Goal: Task Accomplishment & Management: Use online tool/utility

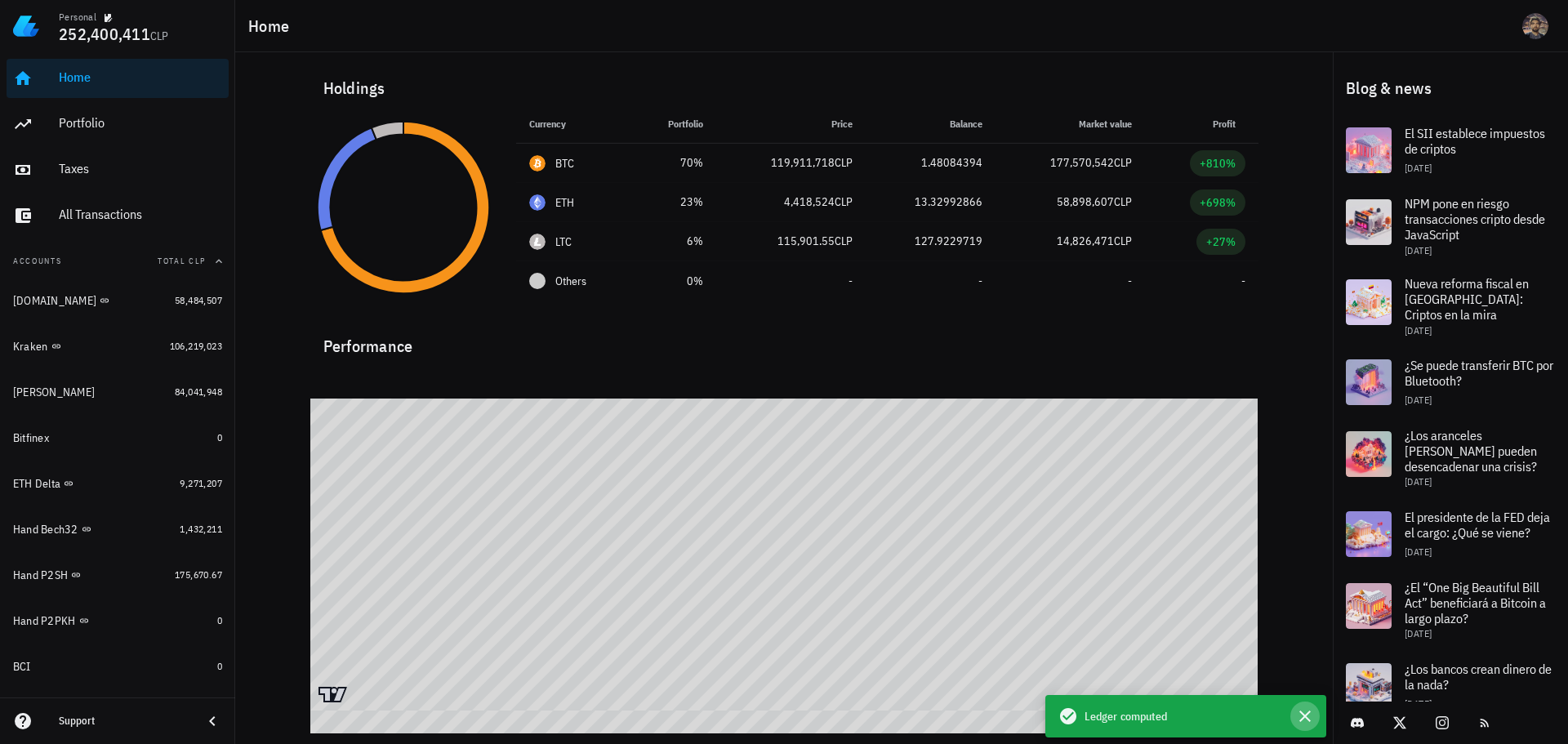
click at [1310, 711] on icon "button" at bounding box center [1305, 716] width 19 height 19
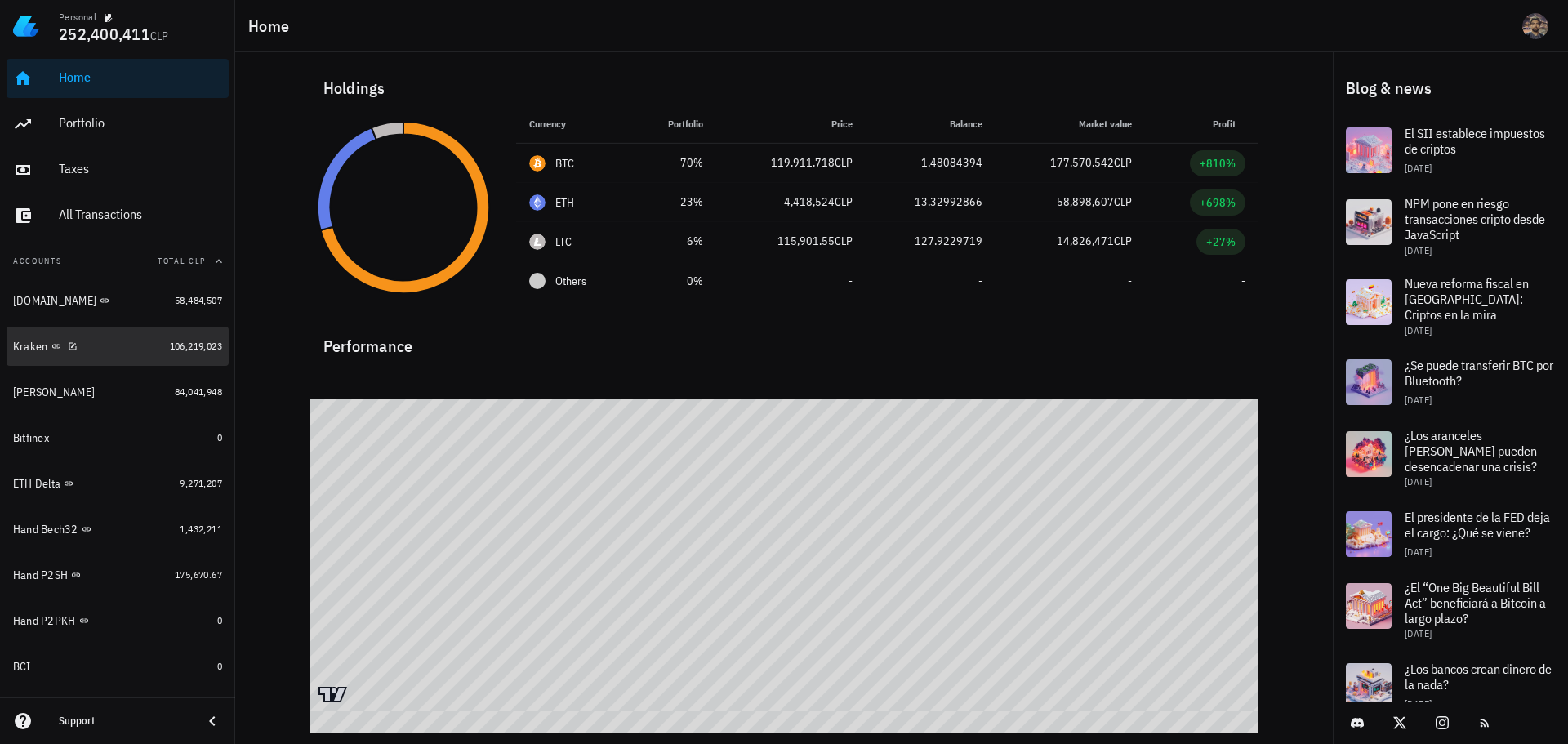
click at [122, 348] on div "Kraken" at bounding box center [88, 347] width 150 height 16
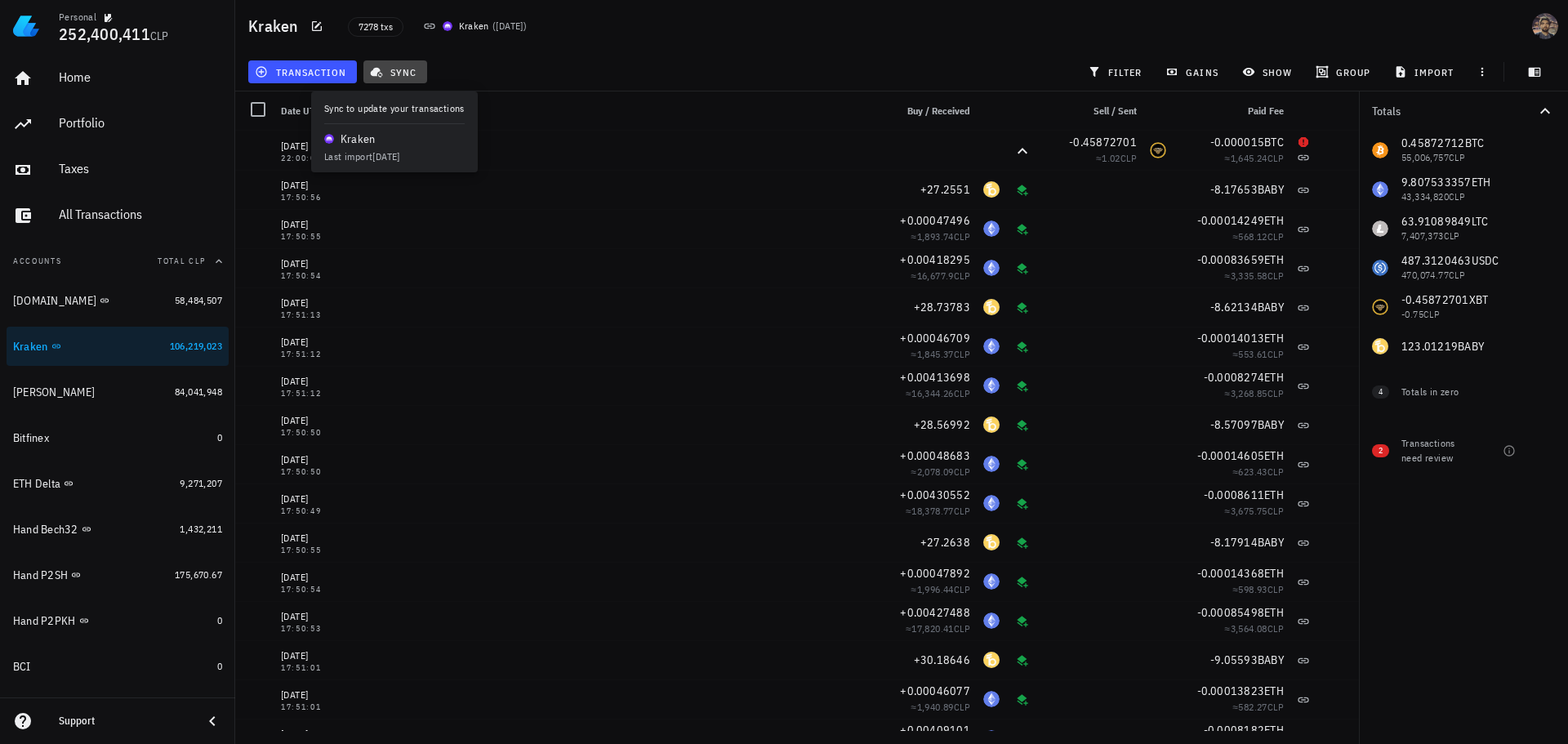
click at [404, 72] on span "sync" at bounding box center [395, 72] width 44 height 13
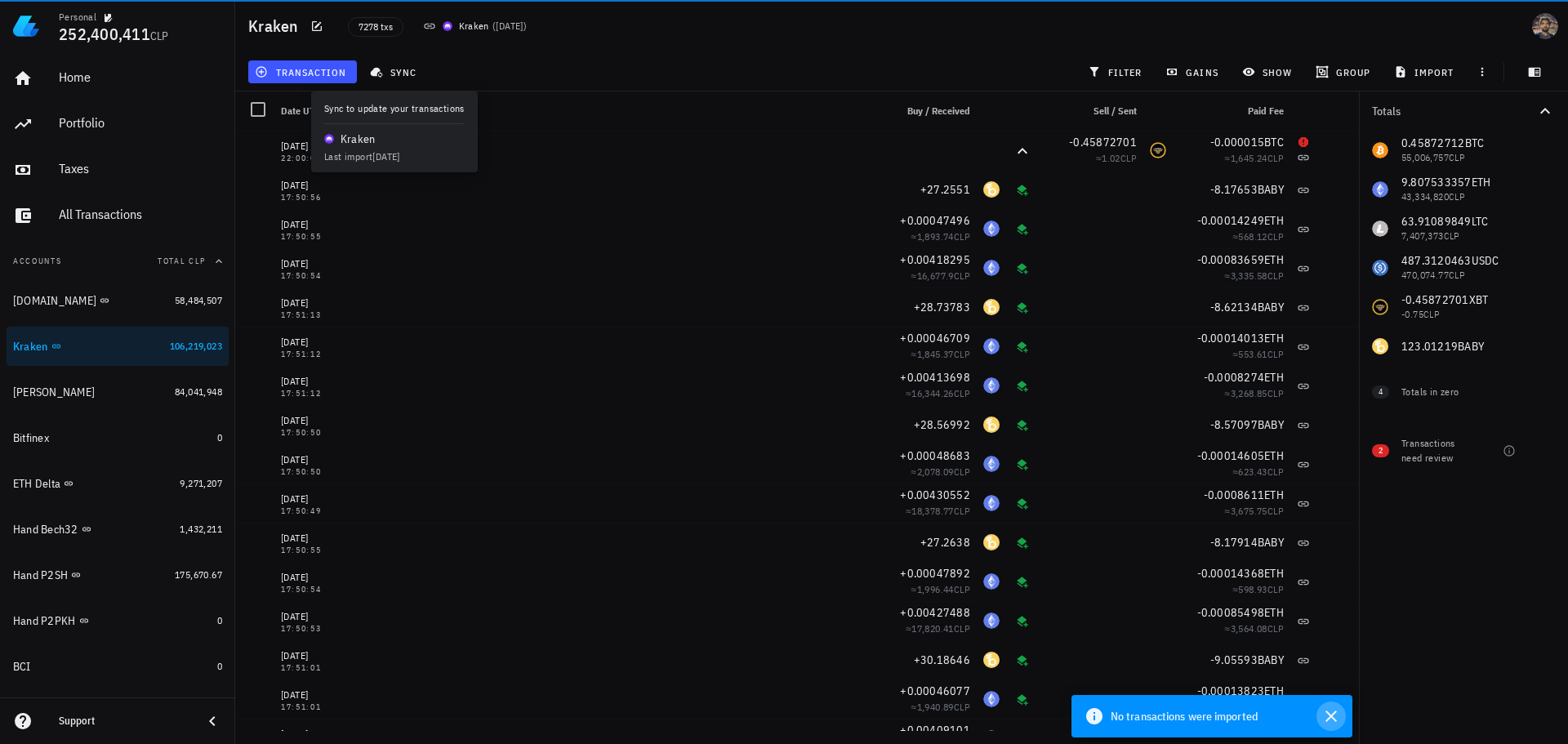
click at [1340, 718] on icon "button" at bounding box center [1331, 716] width 19 height 19
